Goal: Task Accomplishment & Management: Use online tool/utility

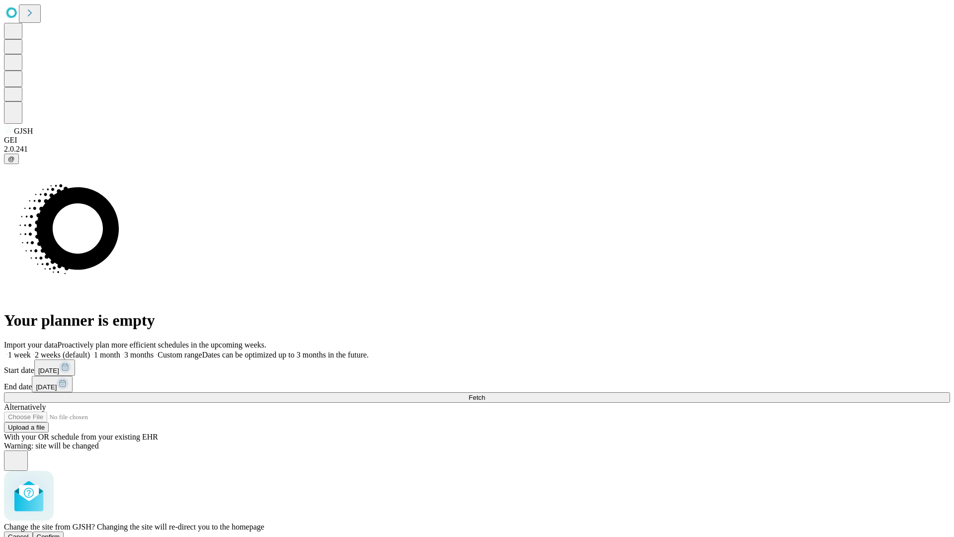
click at [60, 533] on span "Confirm" at bounding box center [48, 536] width 23 height 7
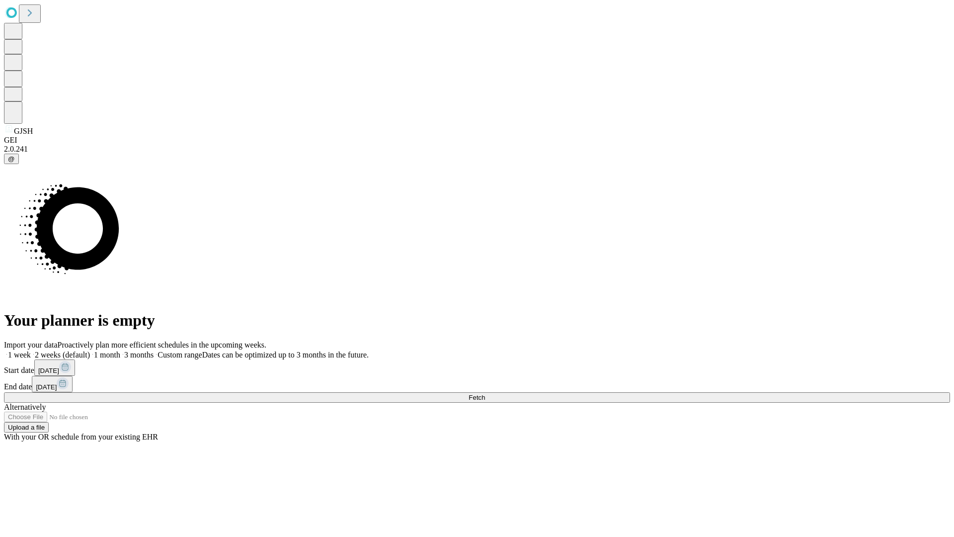
click at [31, 350] on label "1 week" at bounding box center [17, 354] width 27 height 8
click at [485, 393] on span "Fetch" at bounding box center [476, 396] width 16 height 7
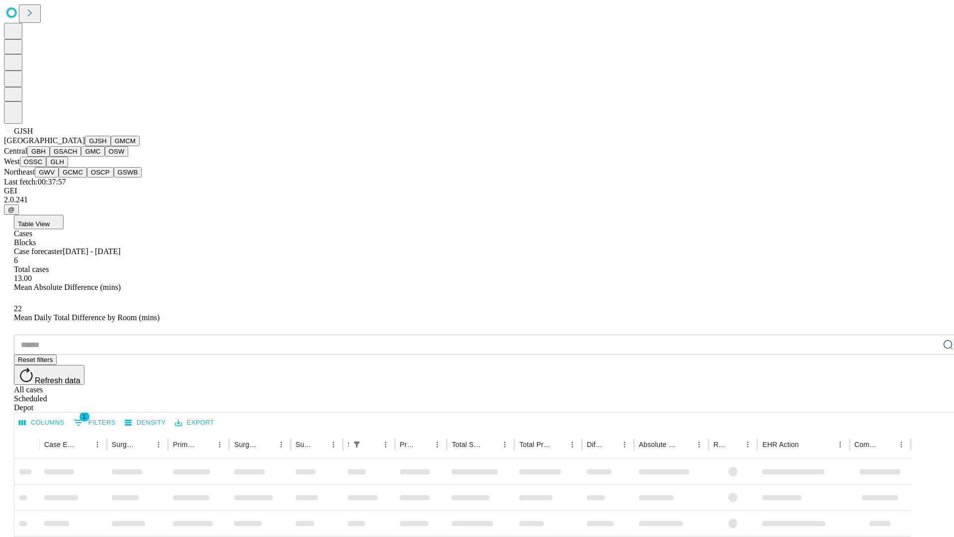
click at [111, 146] on button "GMCM" at bounding box center [125, 141] width 29 height 10
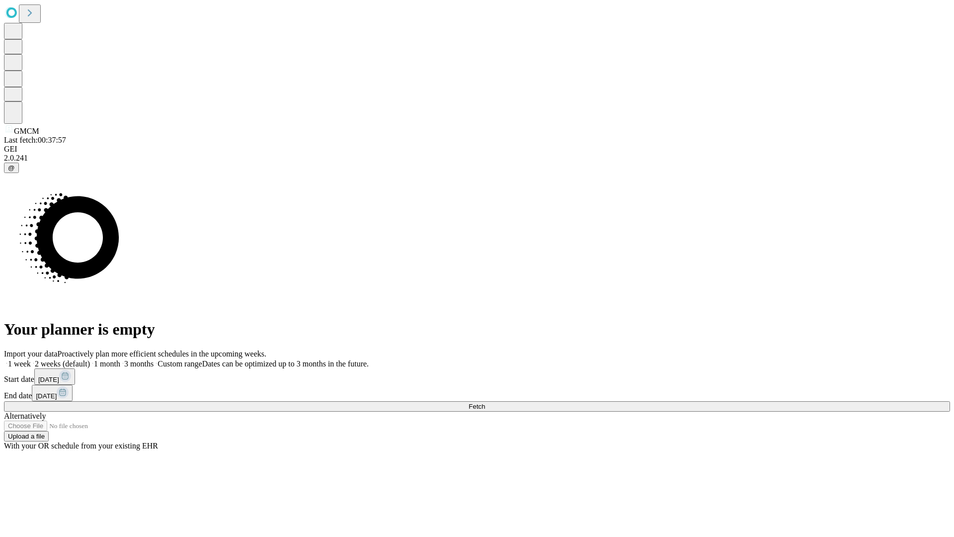
click at [31, 359] on label "1 week" at bounding box center [17, 363] width 27 height 8
click at [485, 402] on span "Fetch" at bounding box center [476, 405] width 16 height 7
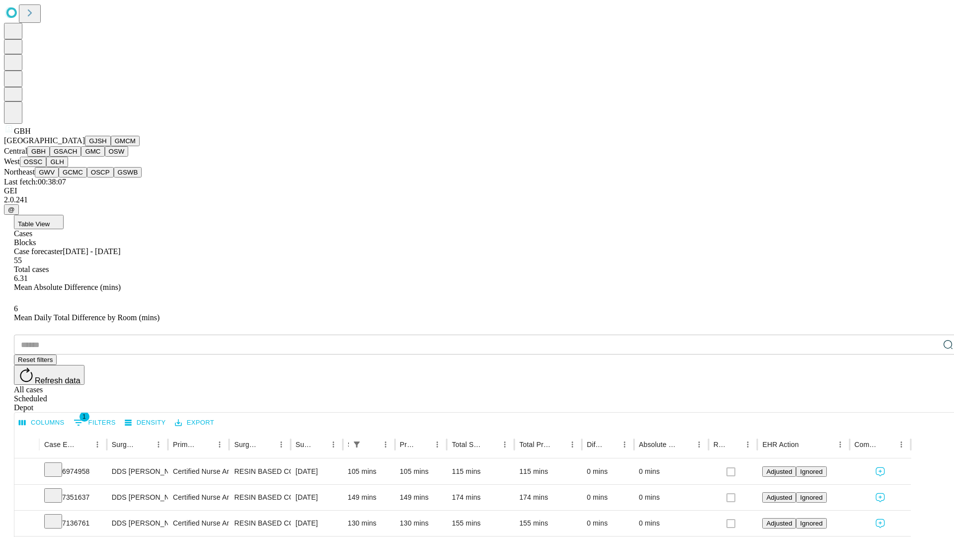
click at [77, 156] on button "GSACH" at bounding box center [65, 151] width 31 height 10
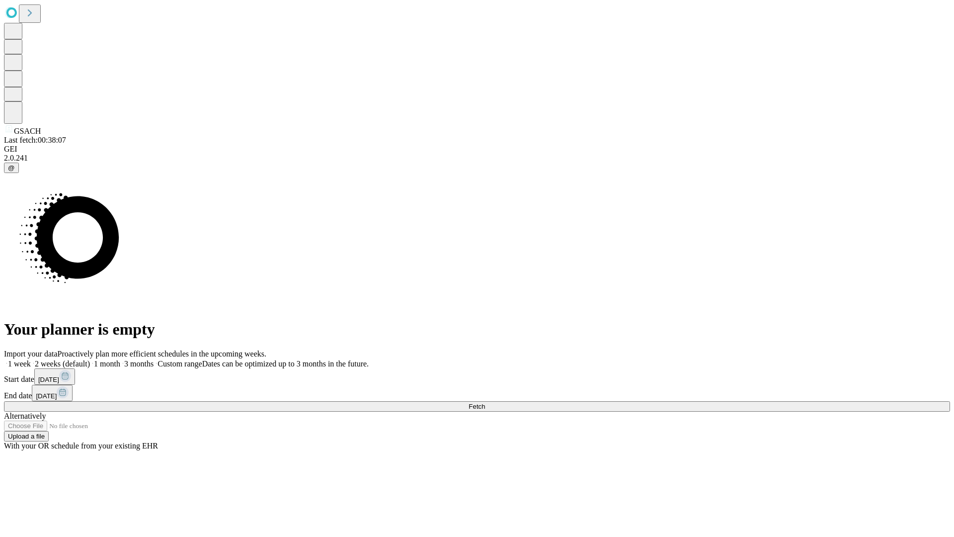
click at [31, 359] on label "1 week" at bounding box center [17, 363] width 27 height 8
click at [485, 402] on span "Fetch" at bounding box center [476, 405] width 16 height 7
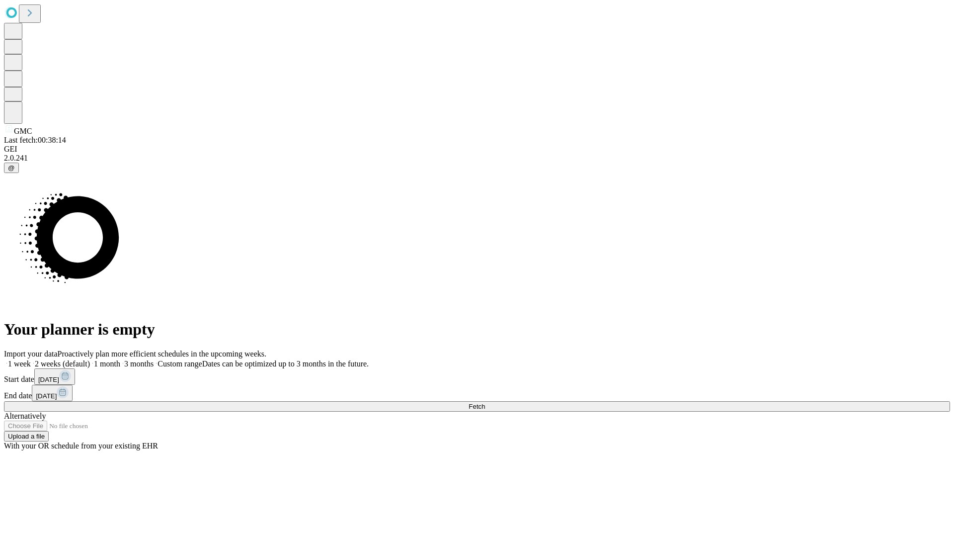
click at [485, 402] on span "Fetch" at bounding box center [476, 405] width 16 height 7
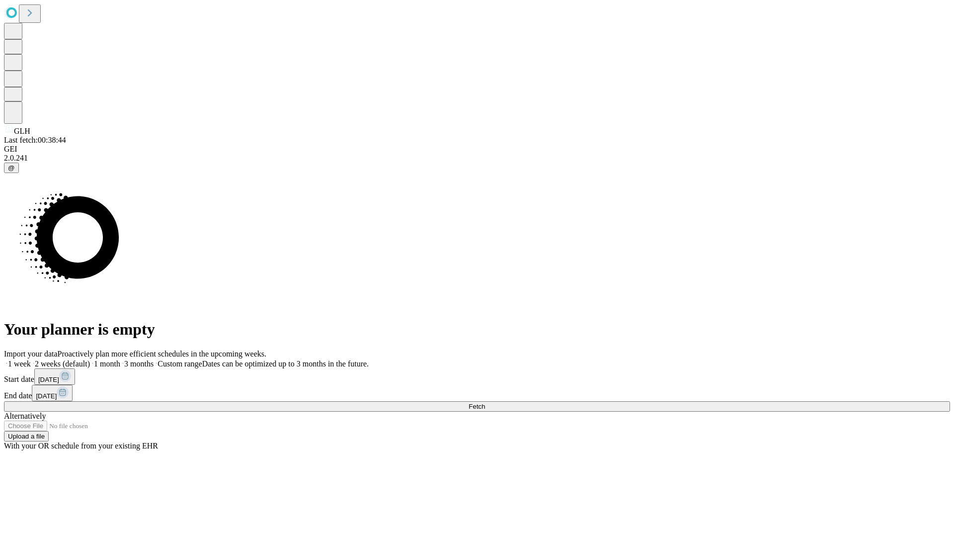
click at [31, 359] on label "1 week" at bounding box center [17, 363] width 27 height 8
click at [485, 402] on span "Fetch" at bounding box center [476, 405] width 16 height 7
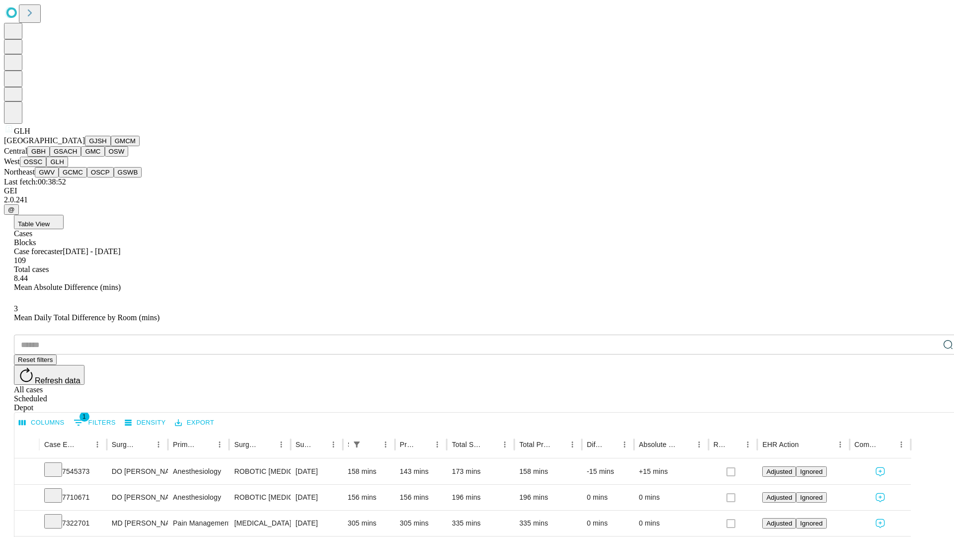
click at [59, 177] on button "GWV" at bounding box center [47, 172] width 24 height 10
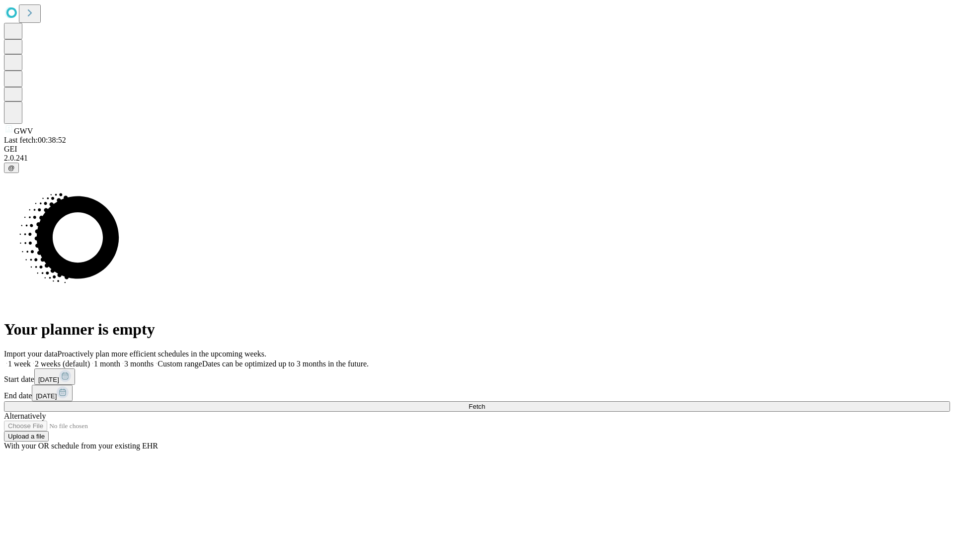
click at [31, 359] on label "1 week" at bounding box center [17, 363] width 27 height 8
click at [485, 402] on span "Fetch" at bounding box center [476, 405] width 16 height 7
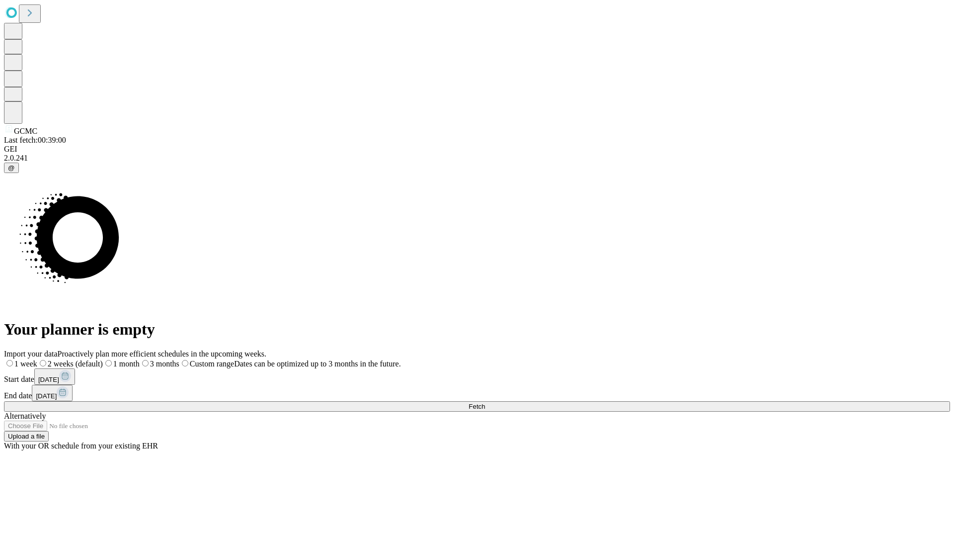
click at [37, 359] on label "1 week" at bounding box center [20, 363] width 33 height 8
click at [485, 402] on span "Fetch" at bounding box center [476, 405] width 16 height 7
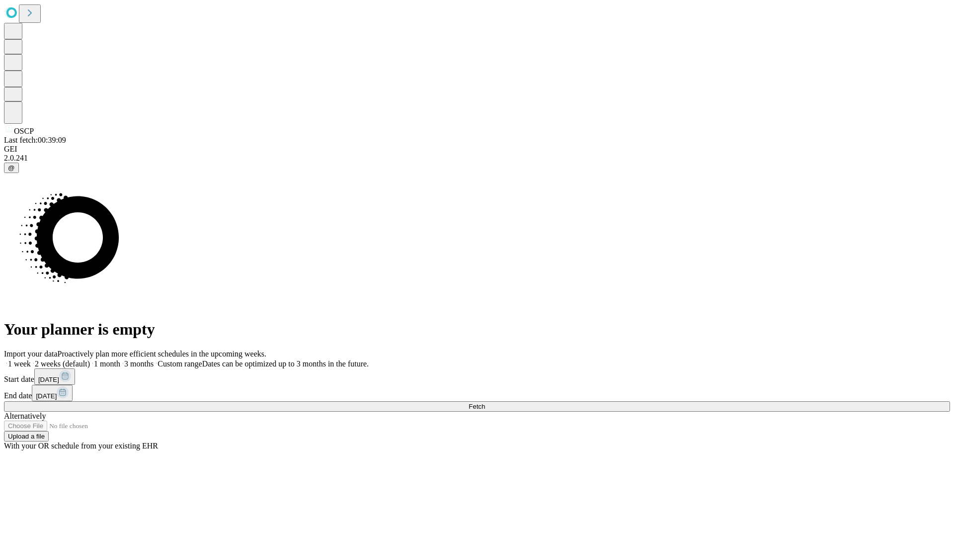
click at [31, 359] on label "1 week" at bounding box center [17, 363] width 27 height 8
click at [485, 402] on span "Fetch" at bounding box center [476, 405] width 16 height 7
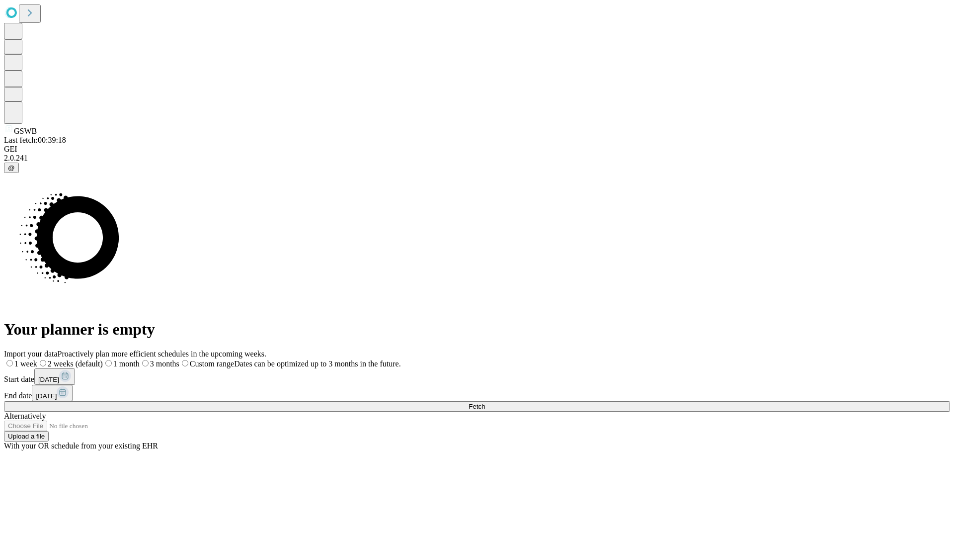
click at [37, 359] on label "1 week" at bounding box center [20, 363] width 33 height 8
click at [485, 402] on span "Fetch" at bounding box center [476, 405] width 16 height 7
